Goal: Information Seeking & Learning: Understand process/instructions

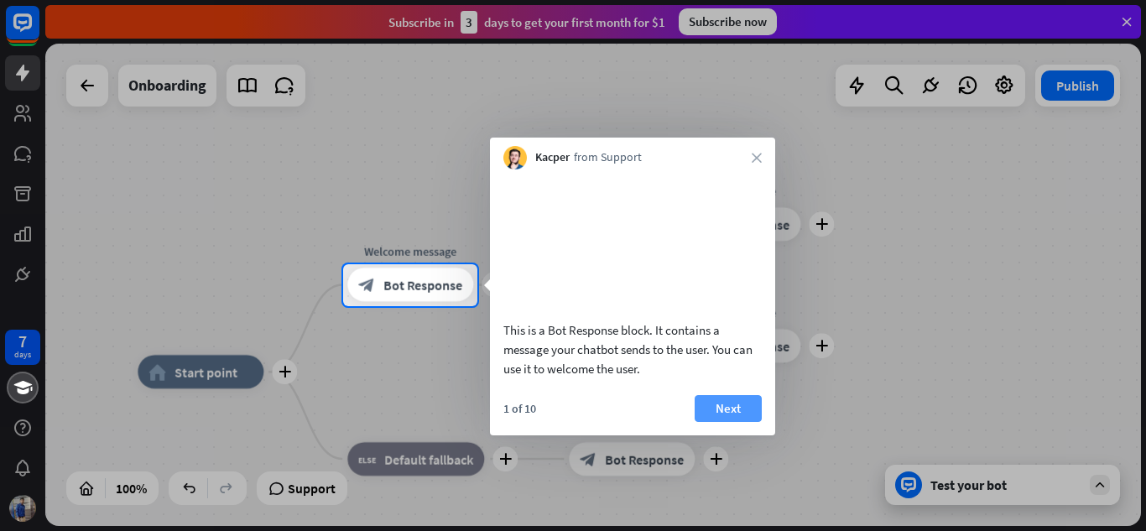
click at [708, 401] on button "Next" at bounding box center [728, 408] width 67 height 27
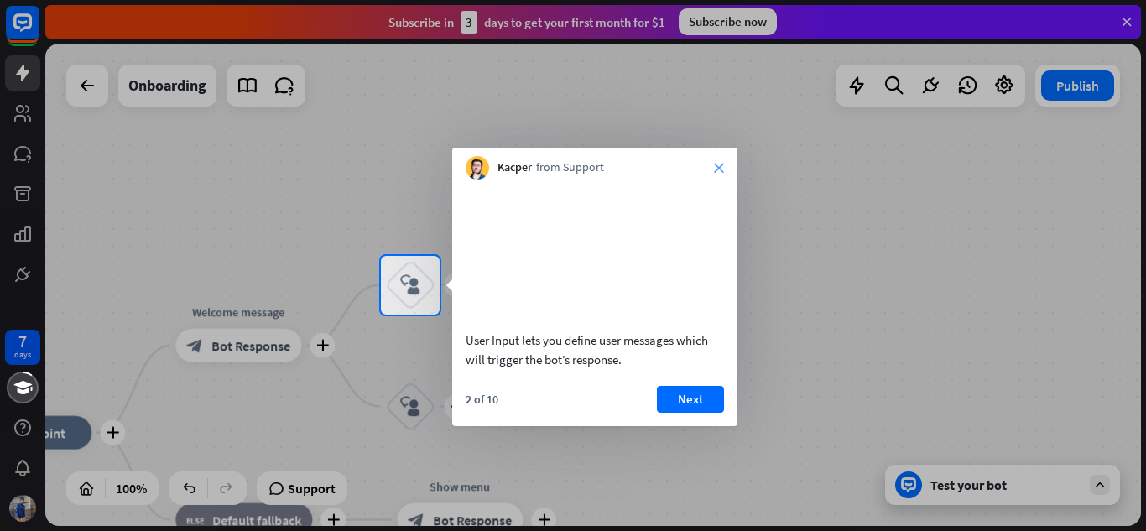
click at [723, 163] on icon "close" at bounding box center [719, 168] width 10 height 10
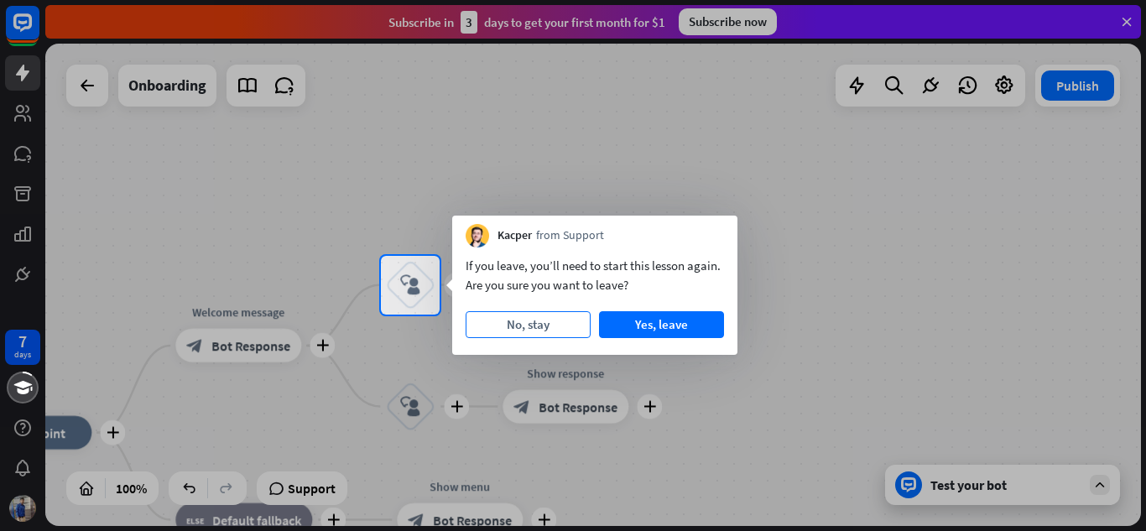
click at [575, 321] on button "No, stay" at bounding box center [528, 324] width 125 height 27
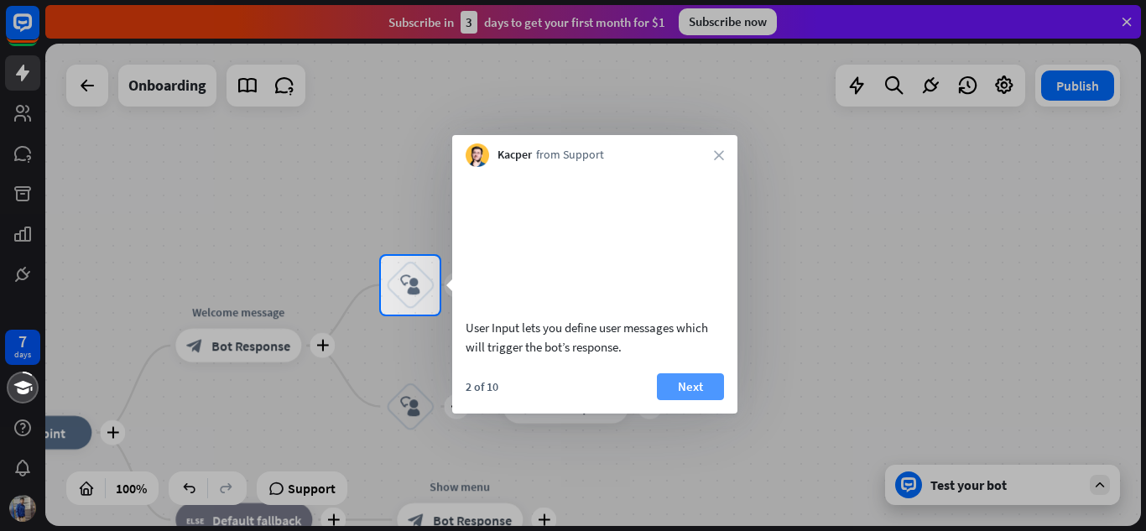
click at [689, 396] on button "Next" at bounding box center [690, 386] width 67 height 27
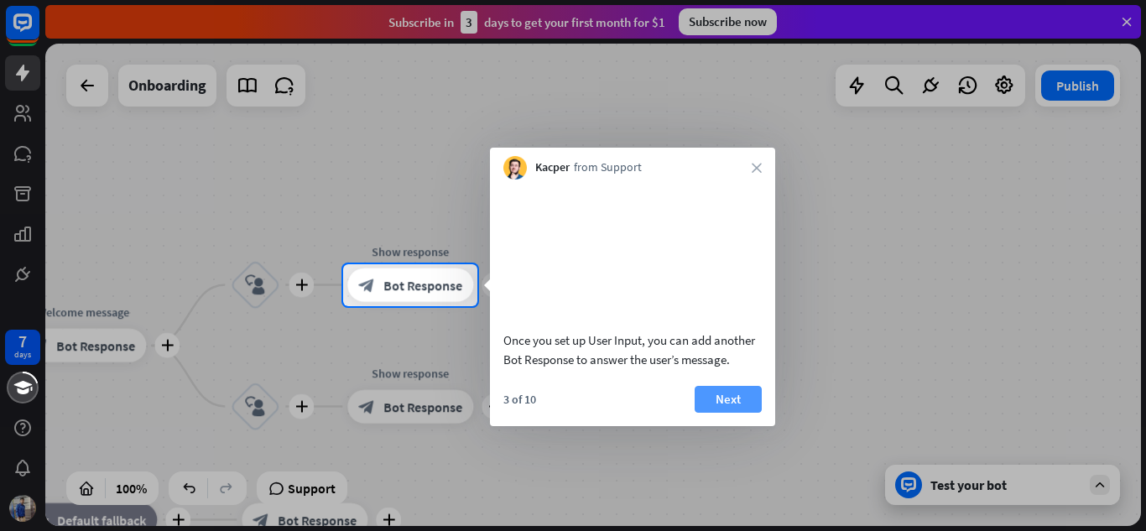
click at [737, 398] on button "Next" at bounding box center [728, 399] width 67 height 27
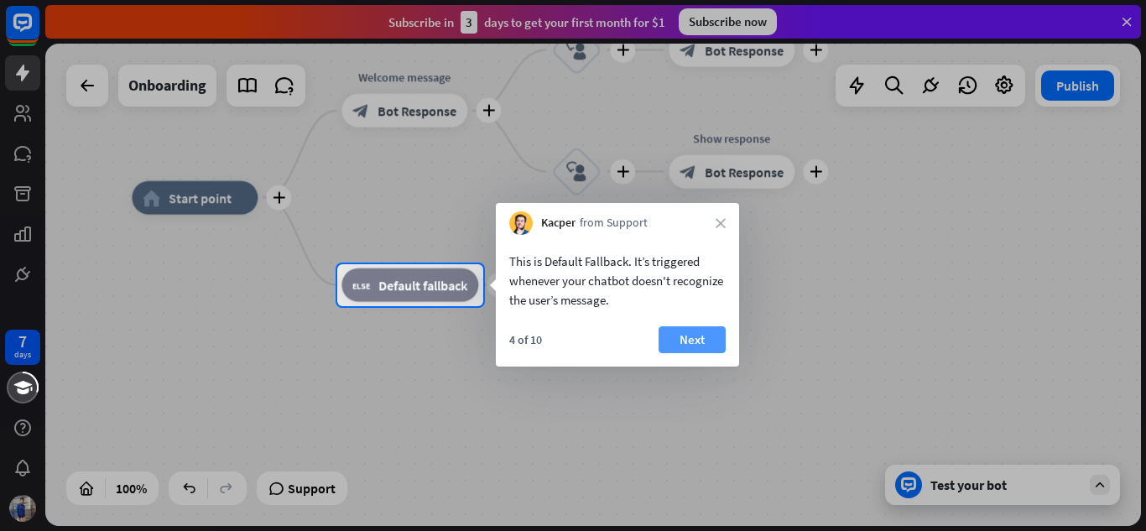
click at [698, 337] on button "Next" at bounding box center [692, 339] width 67 height 27
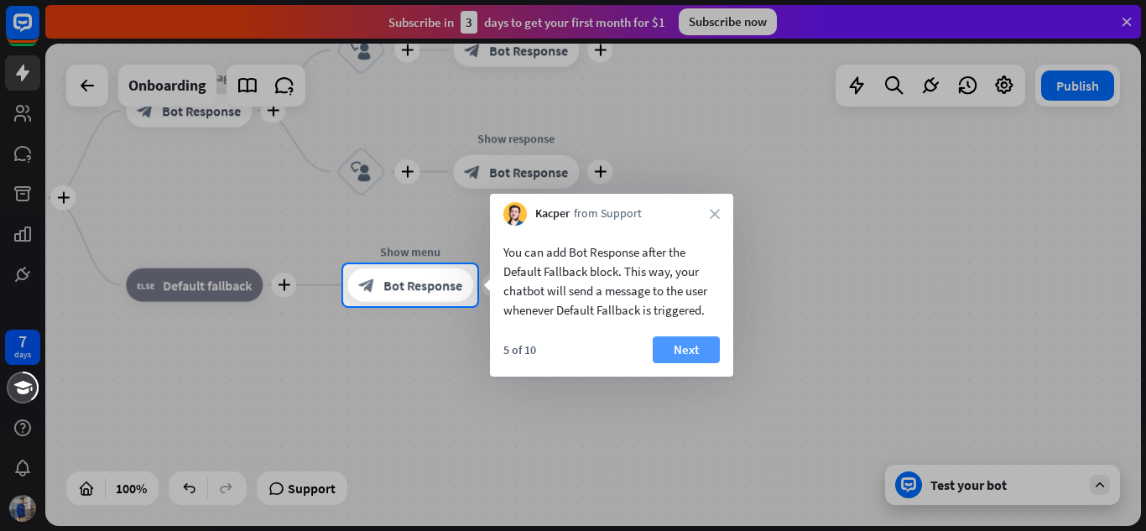
click at [697, 345] on button "Next" at bounding box center [686, 350] width 67 height 27
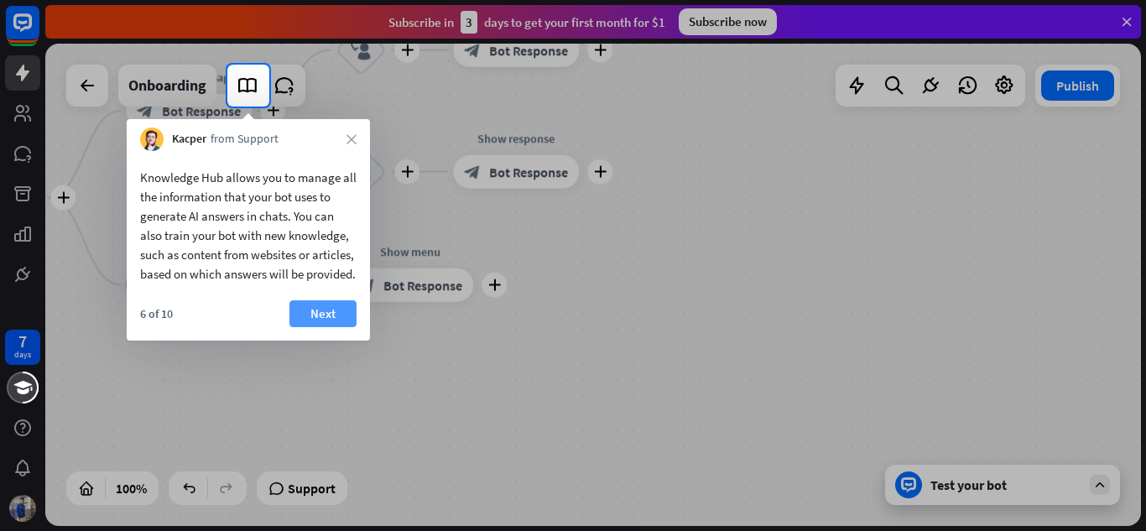
click at [322, 326] on button "Next" at bounding box center [323, 313] width 67 height 27
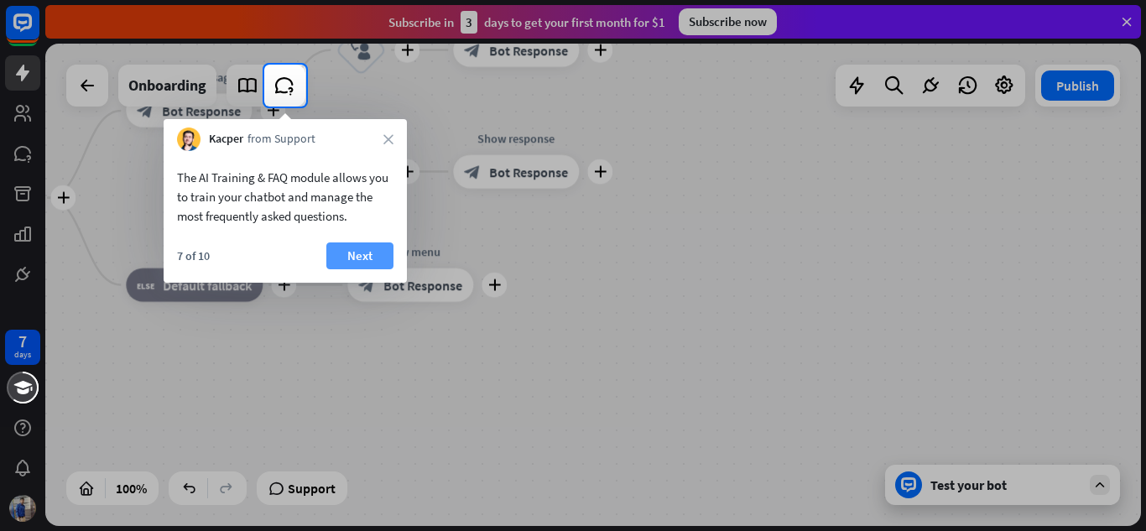
click at [363, 251] on button "Next" at bounding box center [359, 256] width 67 height 27
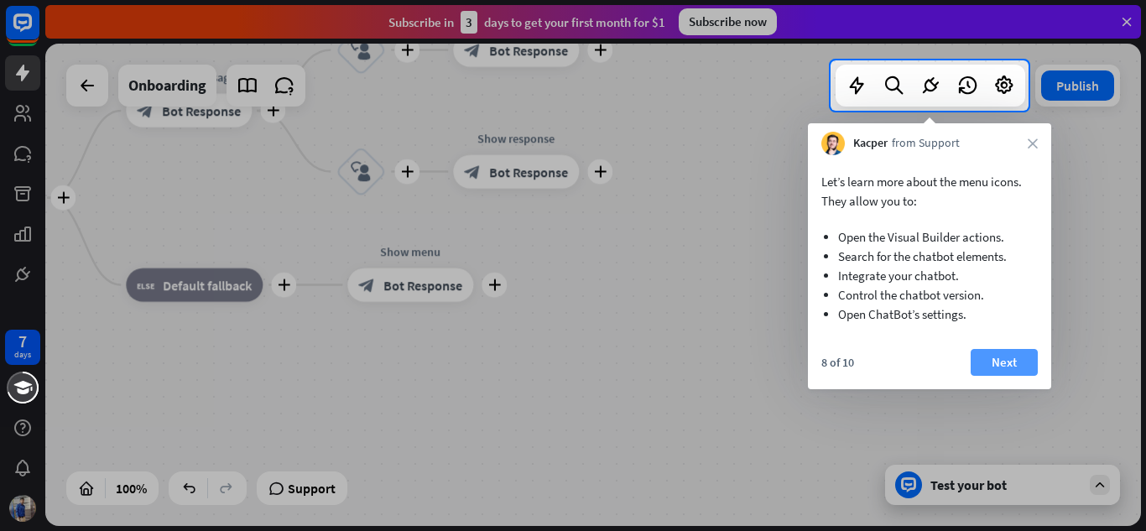
click at [1008, 363] on button "Next" at bounding box center [1004, 362] width 67 height 27
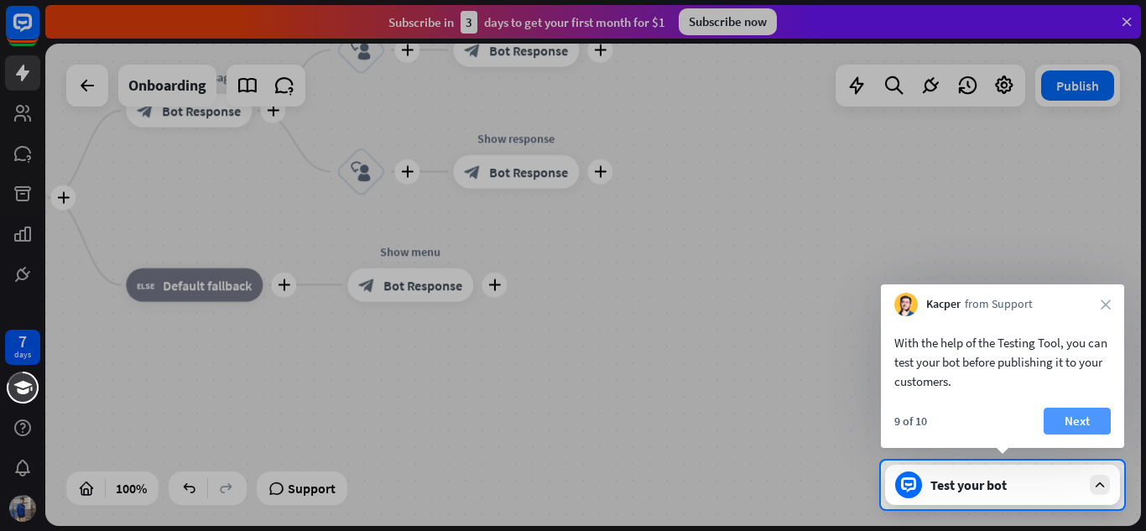
click at [1080, 411] on button "Next" at bounding box center [1077, 421] width 67 height 27
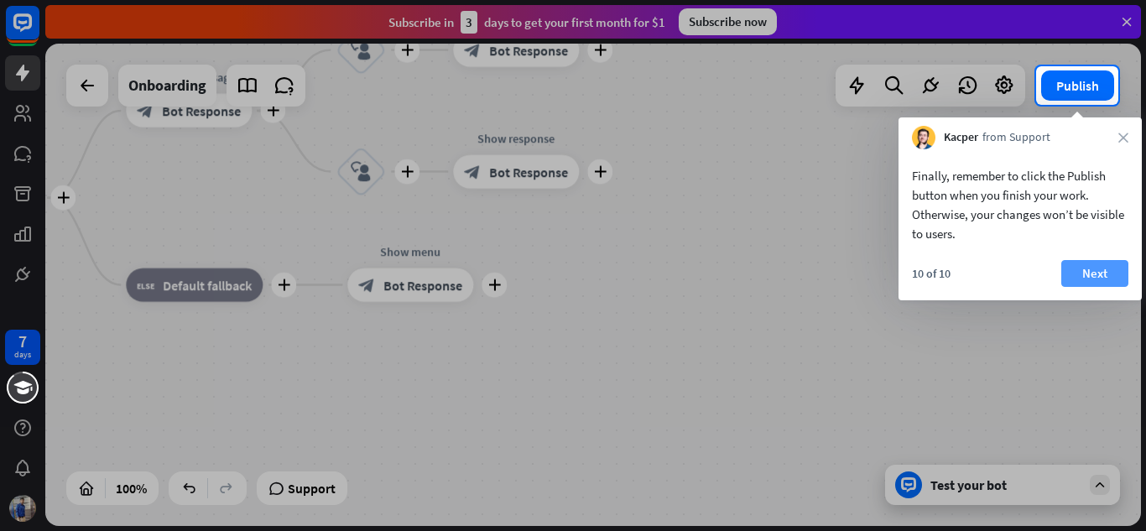
click at [1093, 284] on button "Next" at bounding box center [1095, 273] width 67 height 27
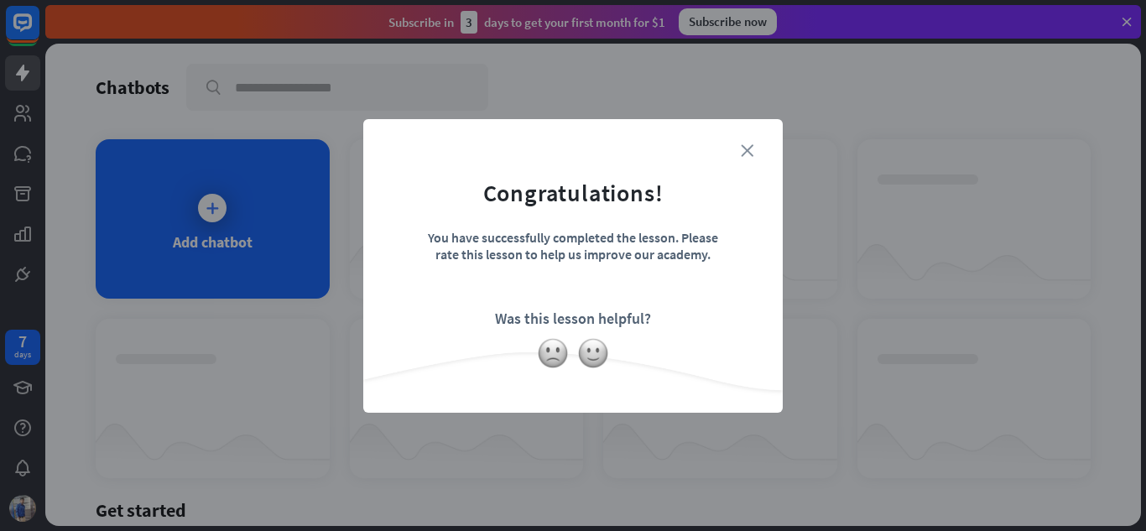
click at [746, 148] on icon "close" at bounding box center [747, 150] width 13 height 13
